Goal: Task Accomplishment & Management: Use online tool/utility

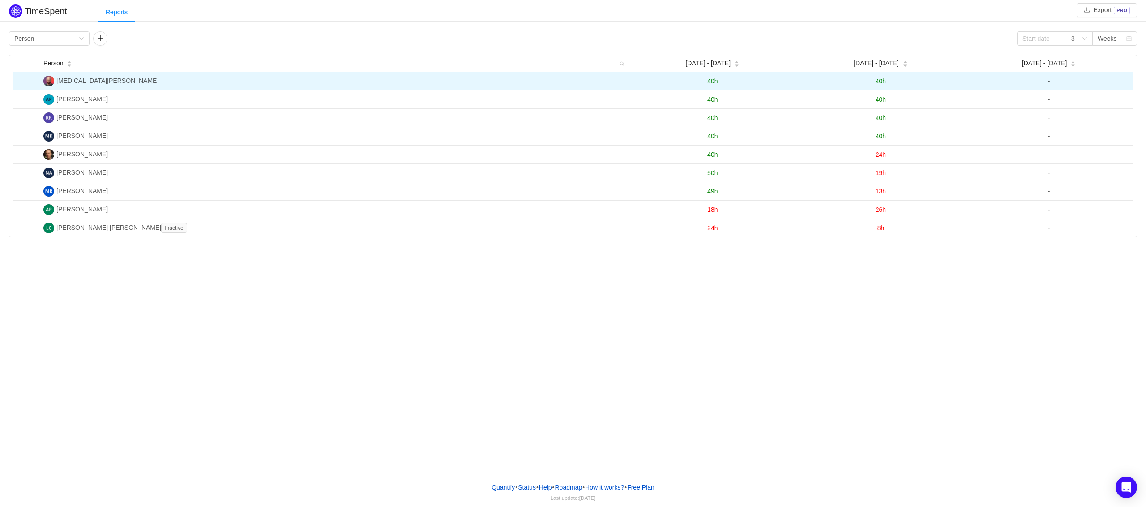
click at [886, 78] on span "40h" at bounding box center [881, 80] width 10 height 7
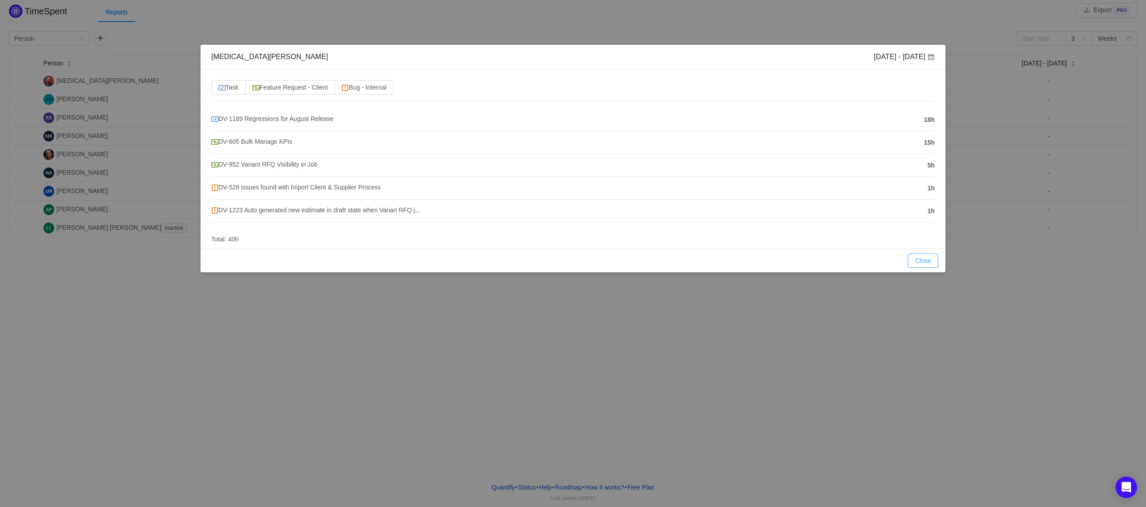
click at [920, 258] on button "Close" at bounding box center [923, 260] width 30 height 14
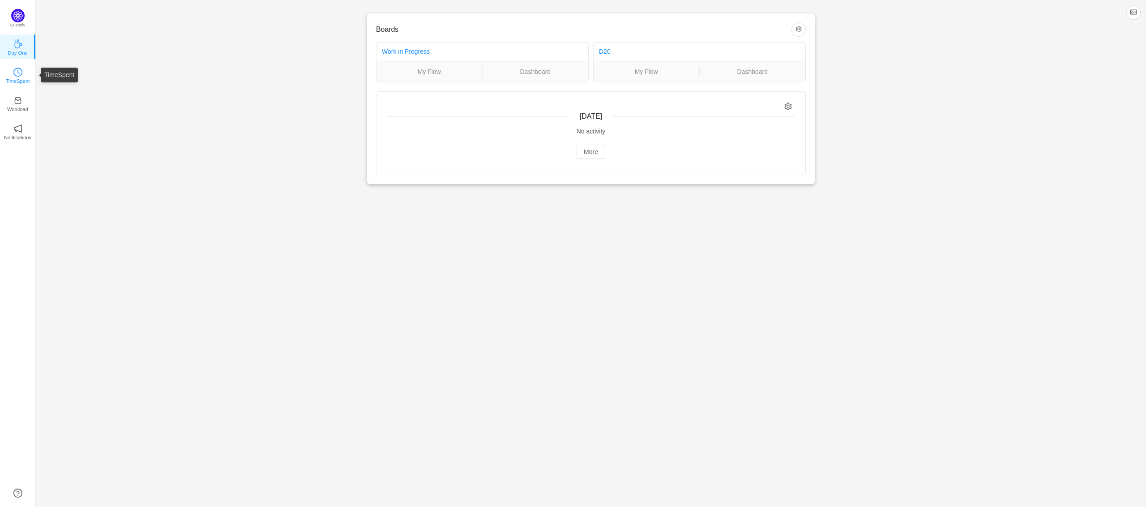
click at [22, 76] on link "TimeSpent" at bounding box center [17, 74] width 9 height 9
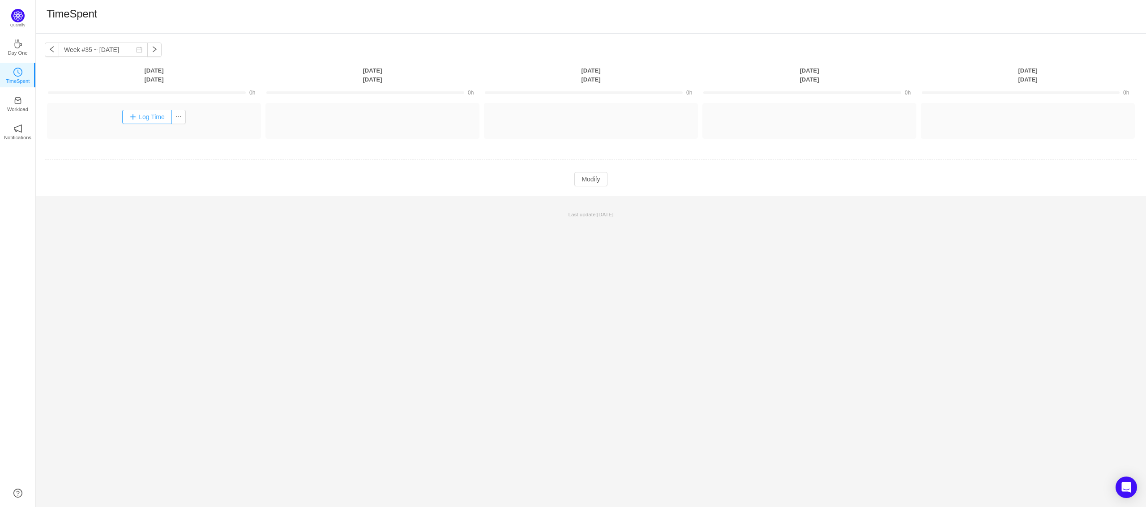
click at [155, 120] on button "Log Time" at bounding box center [147, 117] width 50 height 14
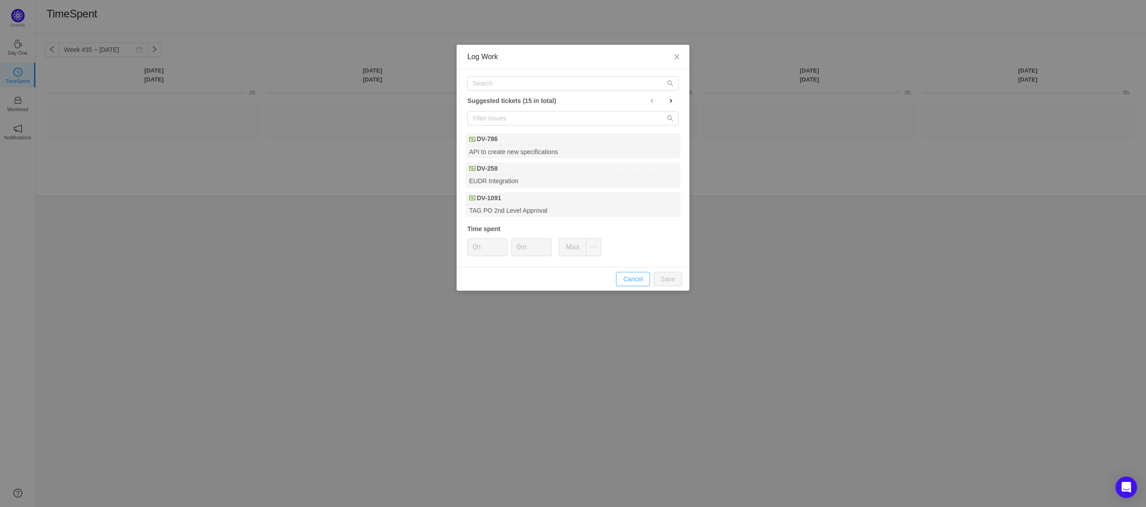
click at [645, 275] on button "Cancel" at bounding box center [633, 279] width 34 height 14
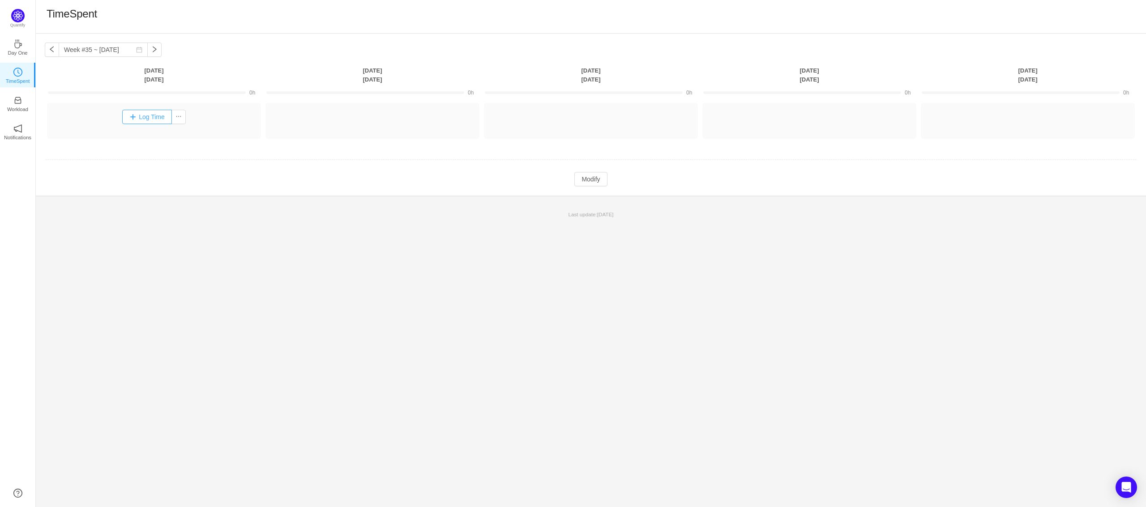
click at [156, 116] on button "Log Time" at bounding box center [147, 117] width 50 height 14
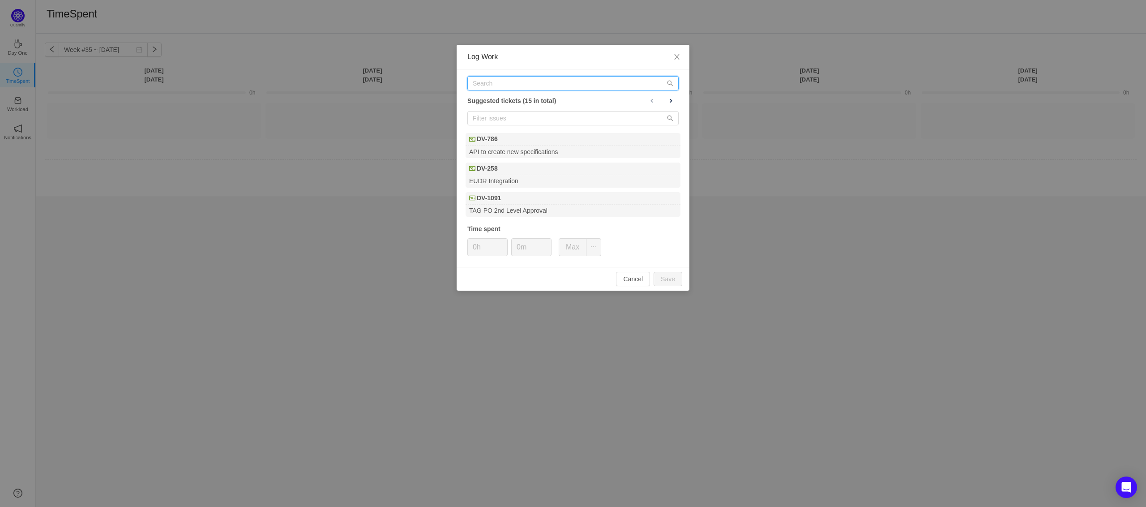
click at [529, 87] on input "text" at bounding box center [572, 83] width 211 height 14
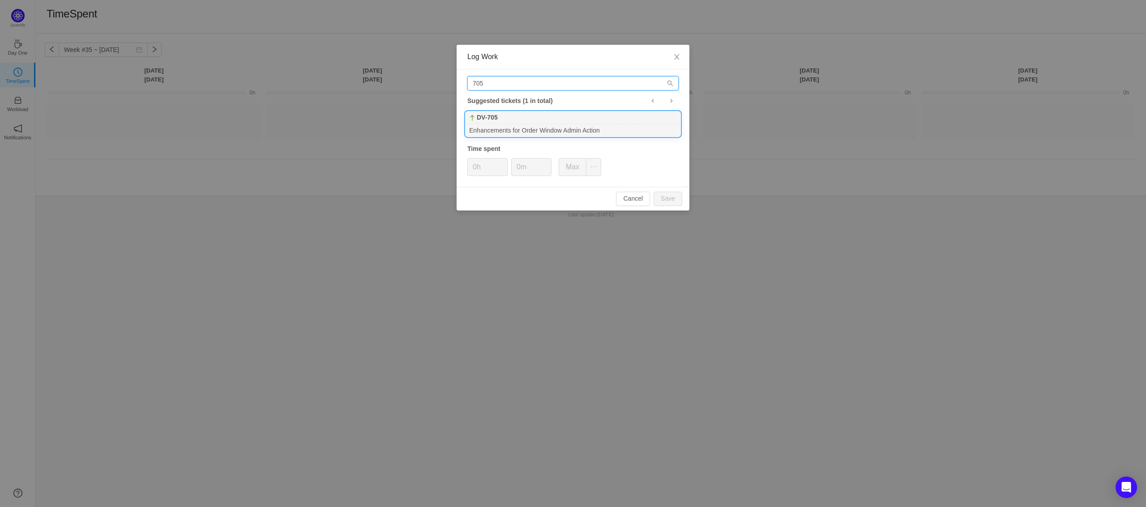
type input "705"
click at [516, 121] on div "DV-705" at bounding box center [573, 117] width 215 height 13
click at [631, 202] on button "Cancel" at bounding box center [633, 199] width 34 height 14
type input "0h"
